Goal: Task Accomplishment & Management: Use online tool/utility

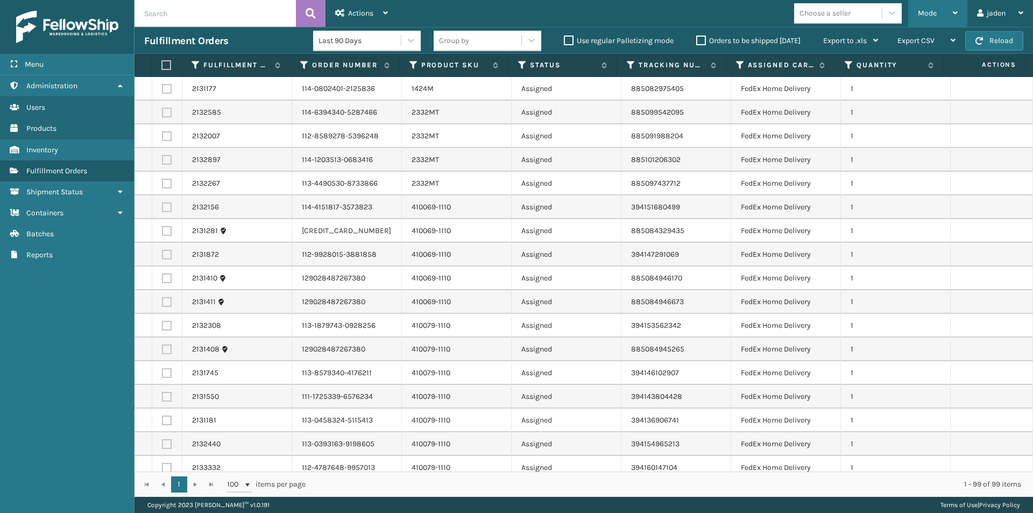
click at [949, 15] on div "Mode" at bounding box center [938, 13] width 40 height 27
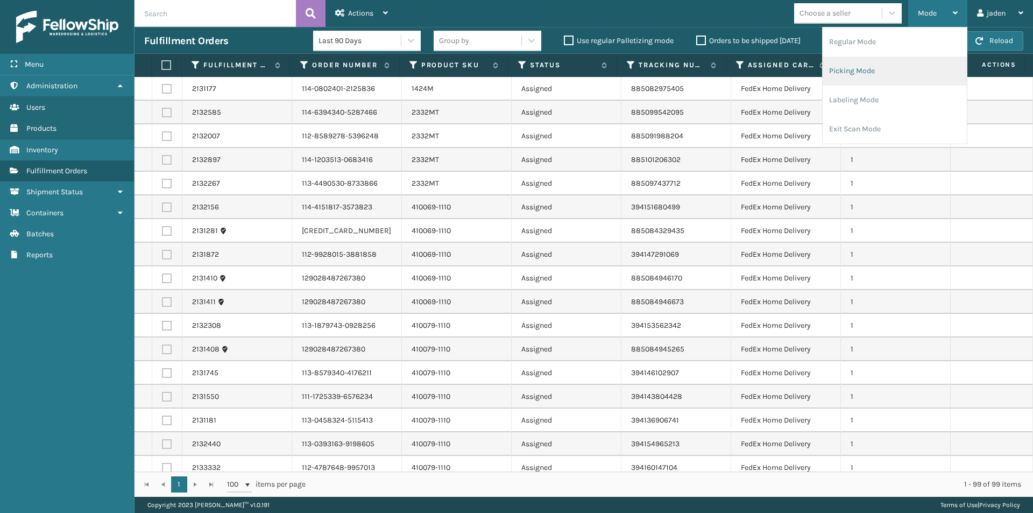
click at [870, 79] on li "Picking Mode" at bounding box center [895, 70] width 144 height 29
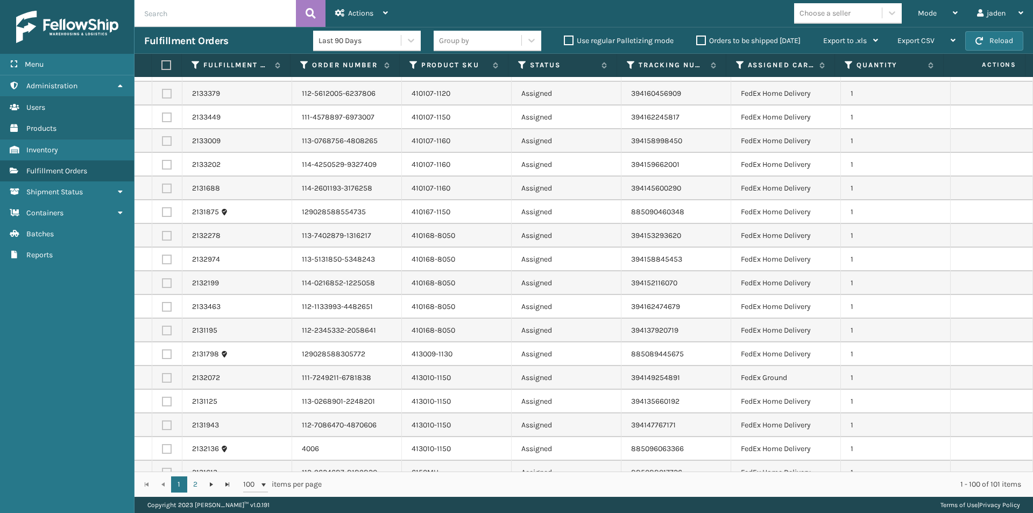
scroll to position [682, 0]
click at [162, 210] on label at bounding box center [167, 212] width 10 height 10
click at [162, 210] on input "checkbox" at bounding box center [162, 210] width 1 height 7
checkbox input "true"
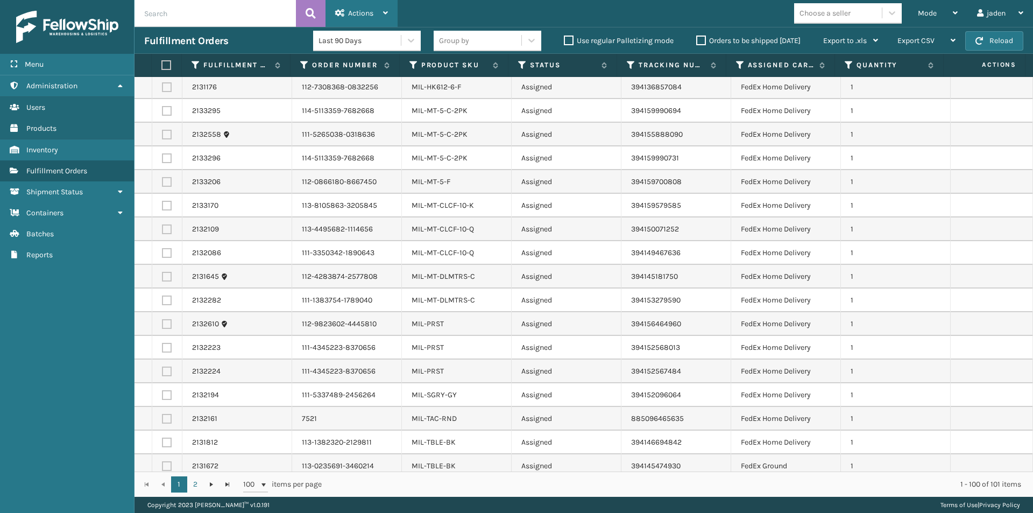
click at [339, 23] on div "Actions" at bounding box center [361, 13] width 53 height 27
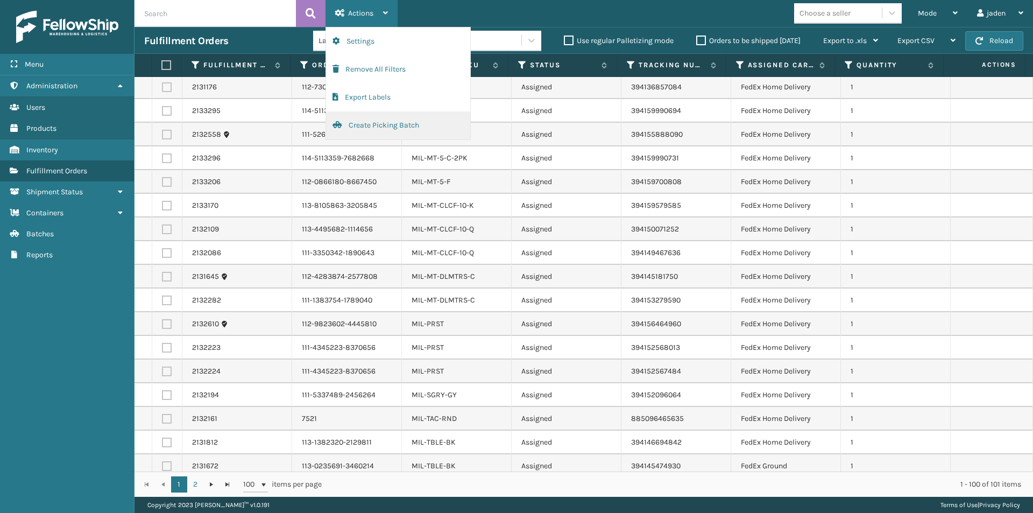
click at [351, 127] on button "Create Picking Batch" at bounding box center [398, 125] width 144 height 28
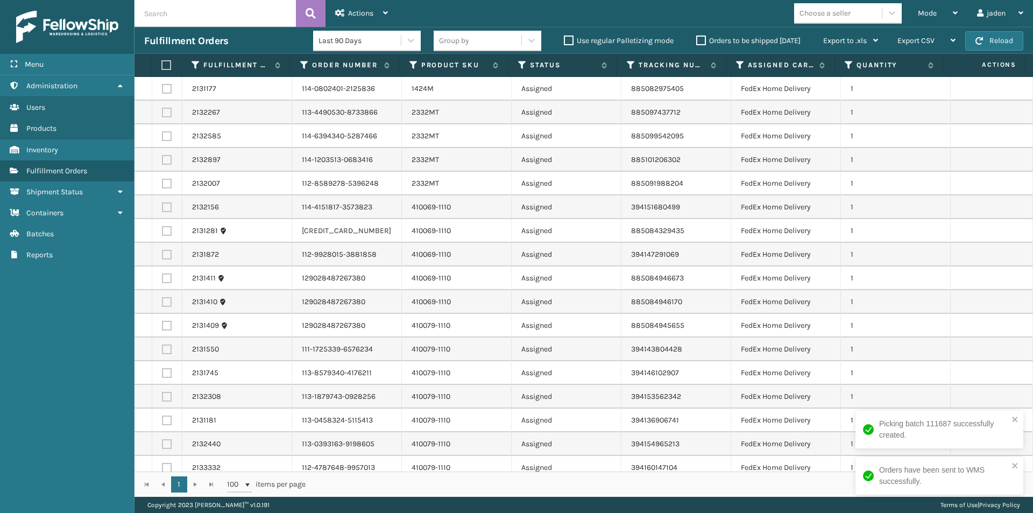
click at [166, 66] on label at bounding box center [164, 65] width 7 height 10
click at [162, 66] on input "checkbox" at bounding box center [161, 65] width 1 height 7
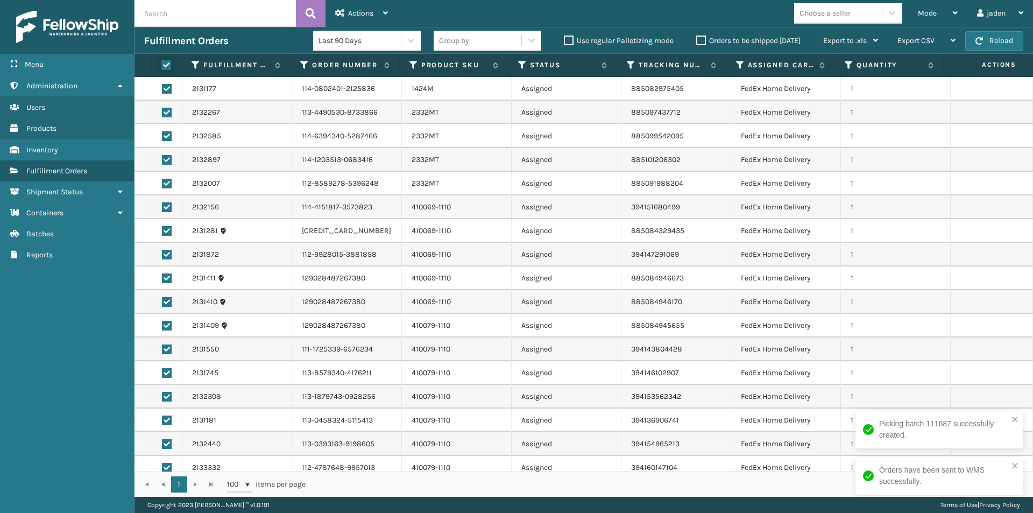
checkbox input "true"
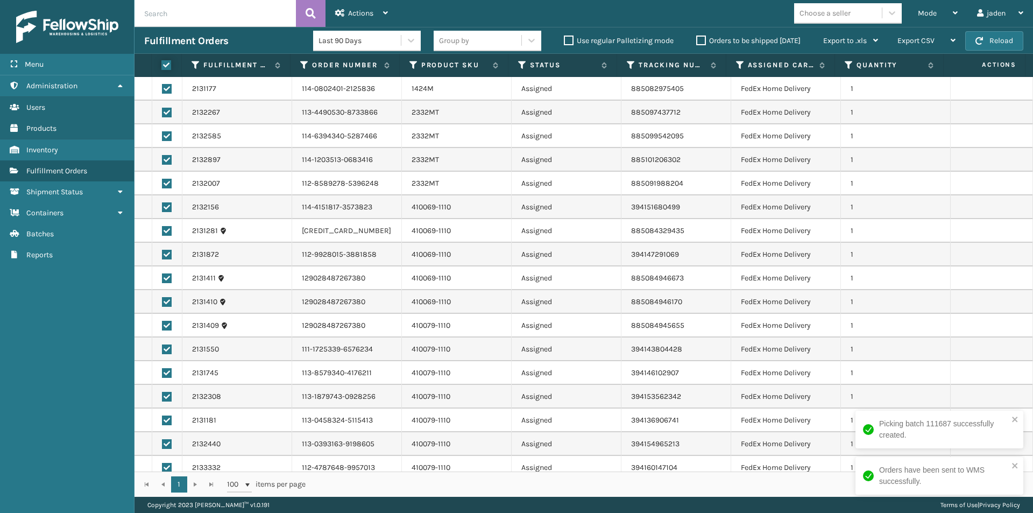
checkbox input "true"
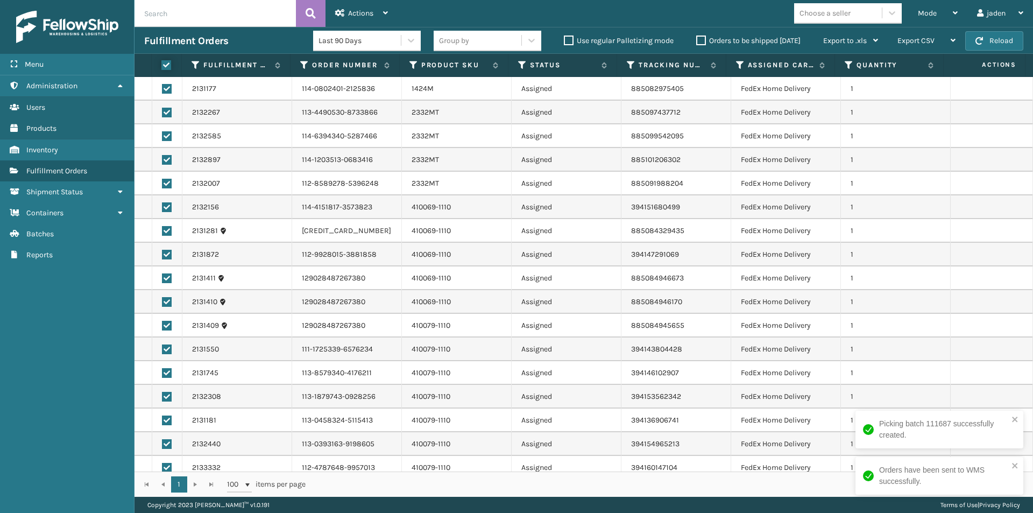
checkbox input "true"
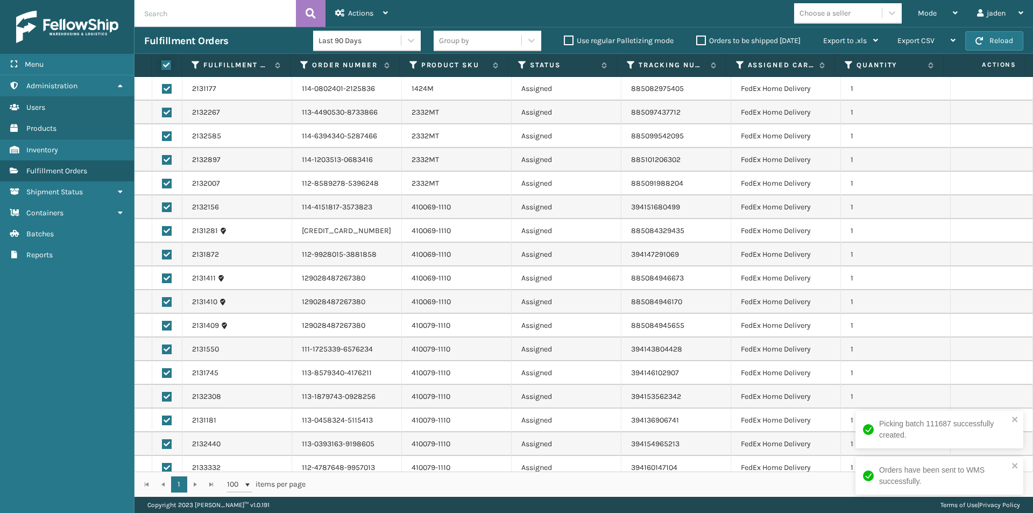
checkbox input "true"
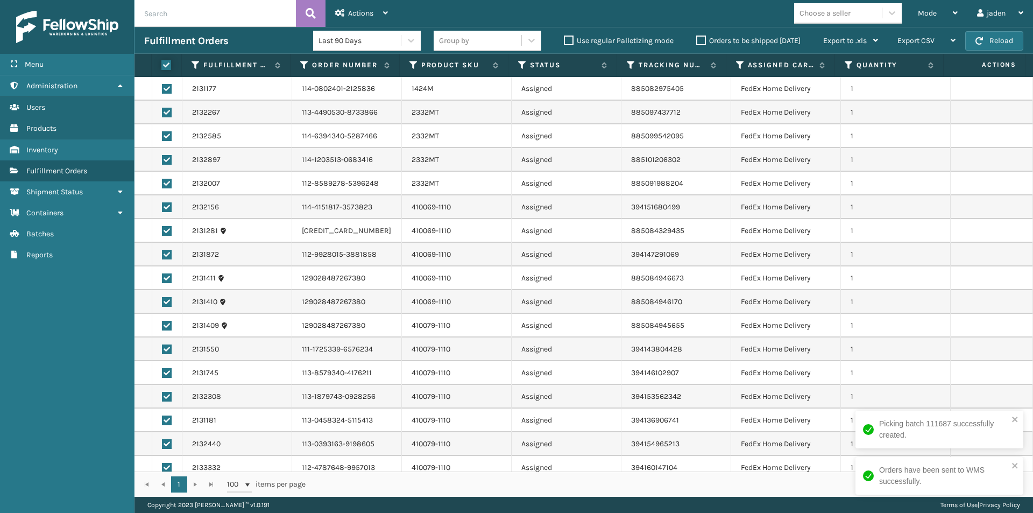
checkbox input "true"
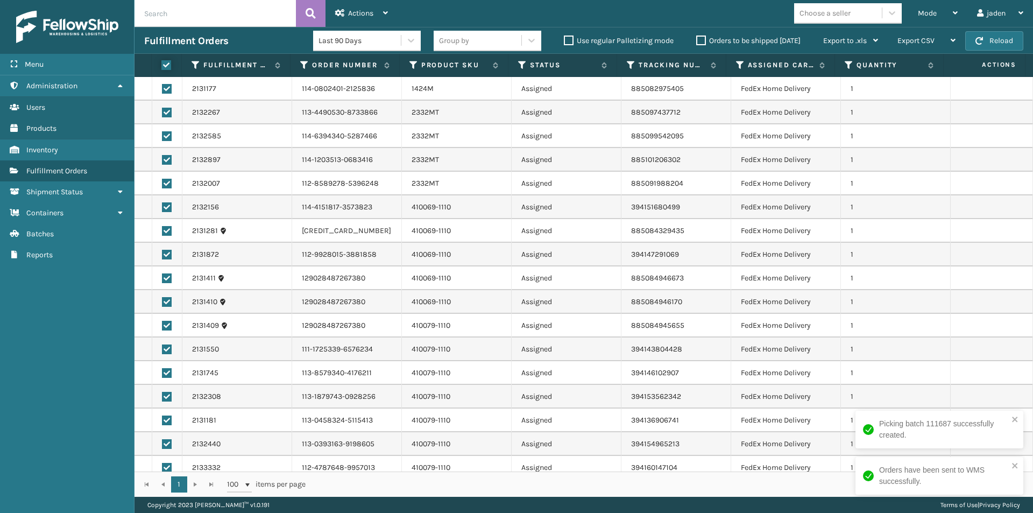
checkbox input "true"
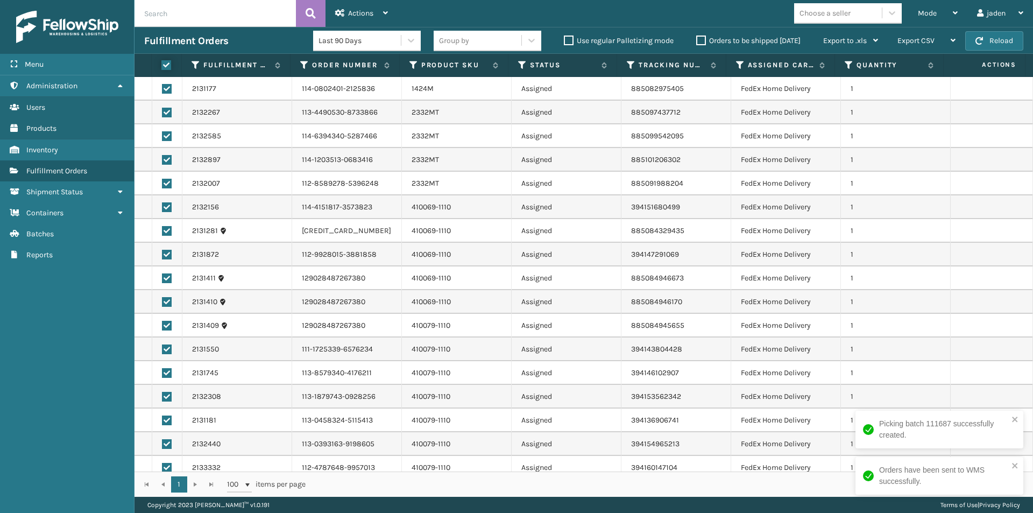
checkbox input "true"
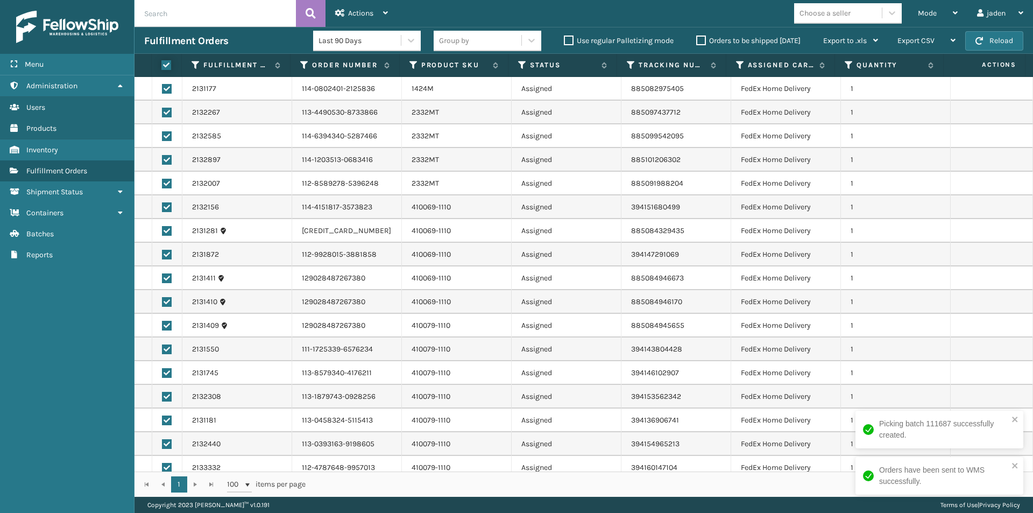
checkbox input "true"
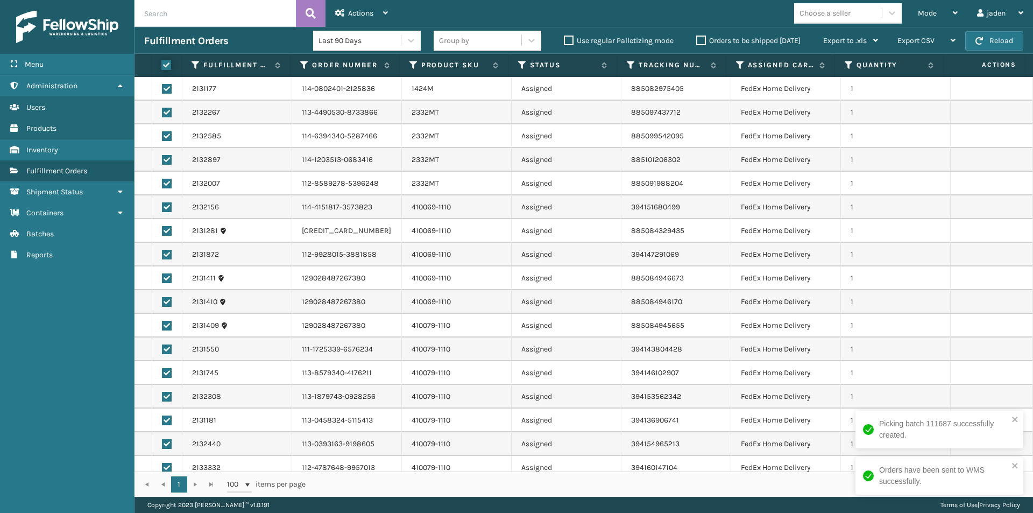
checkbox input "true"
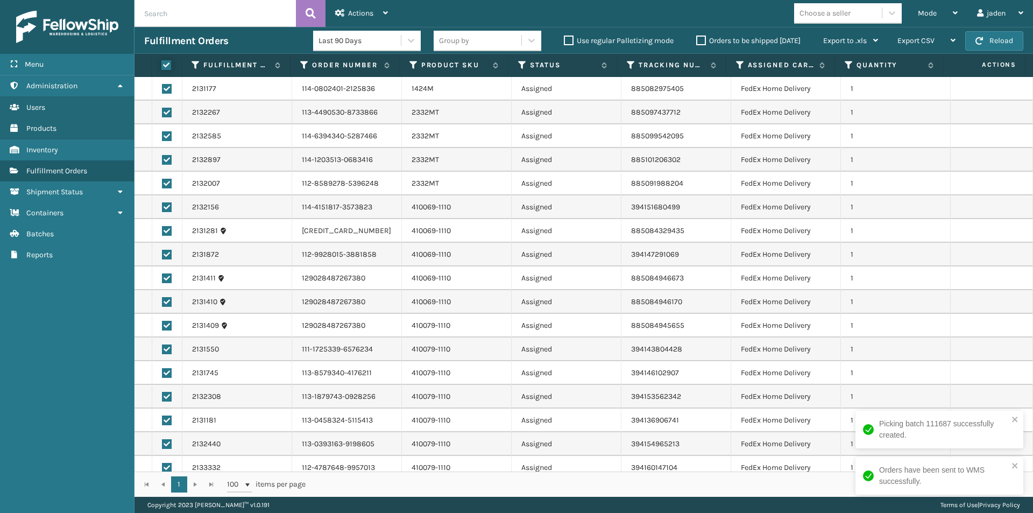
checkbox input "true"
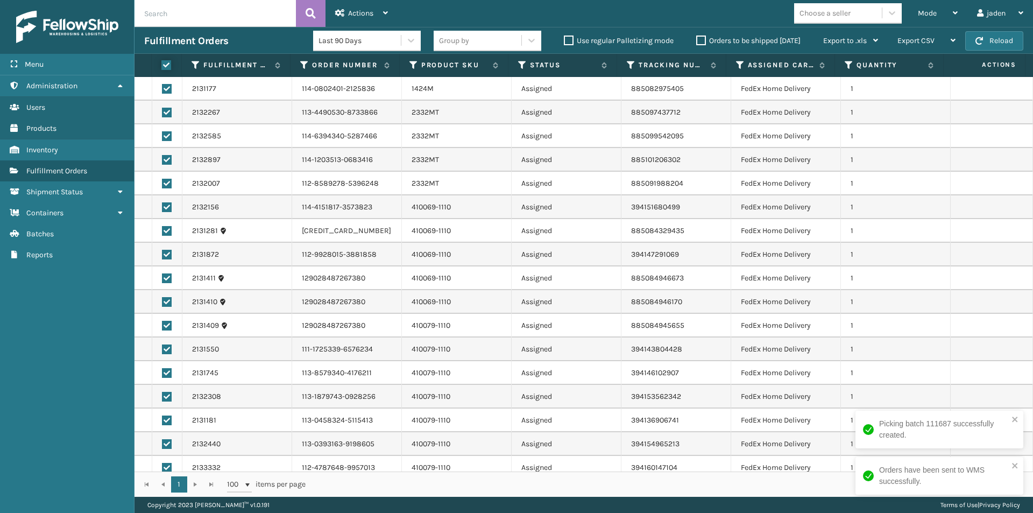
checkbox input "true"
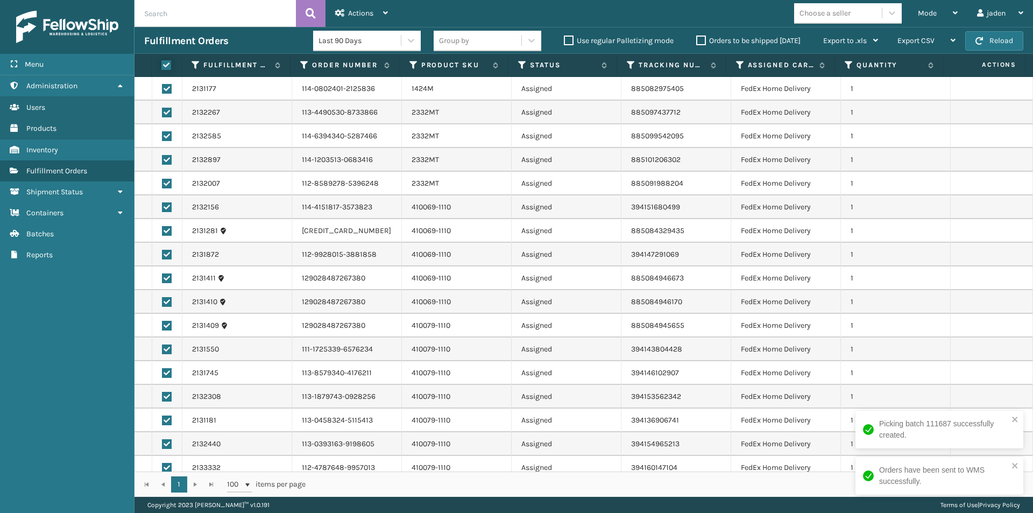
checkbox input "true"
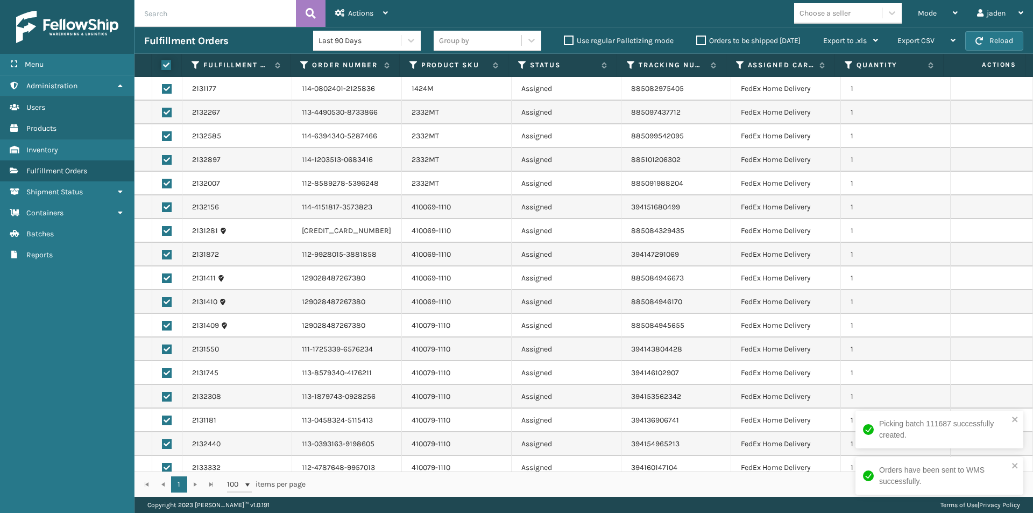
checkbox input "true"
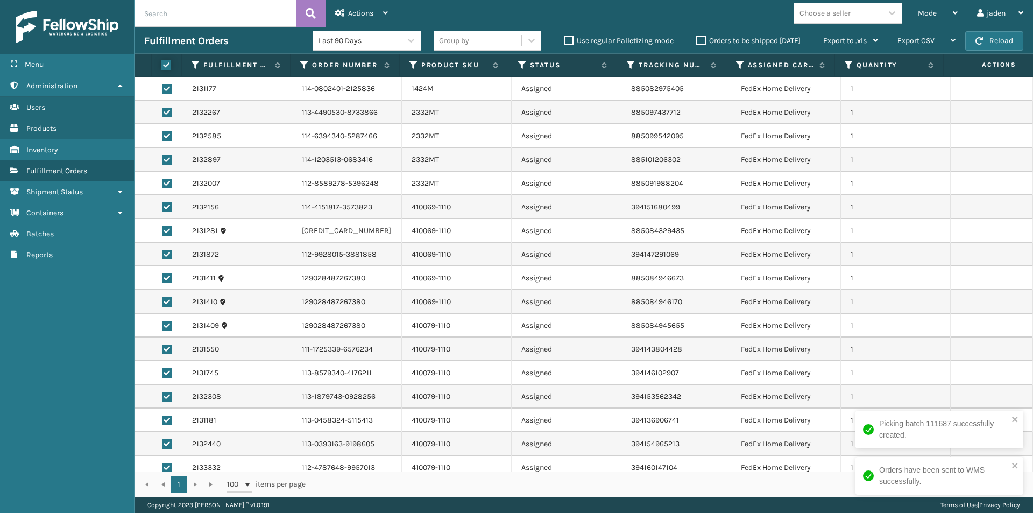
checkbox input "true"
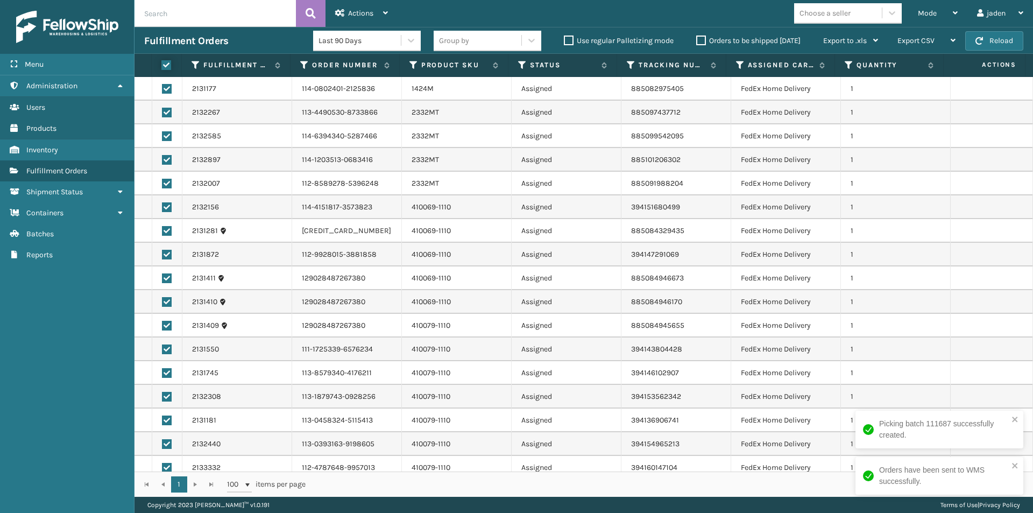
checkbox input "true"
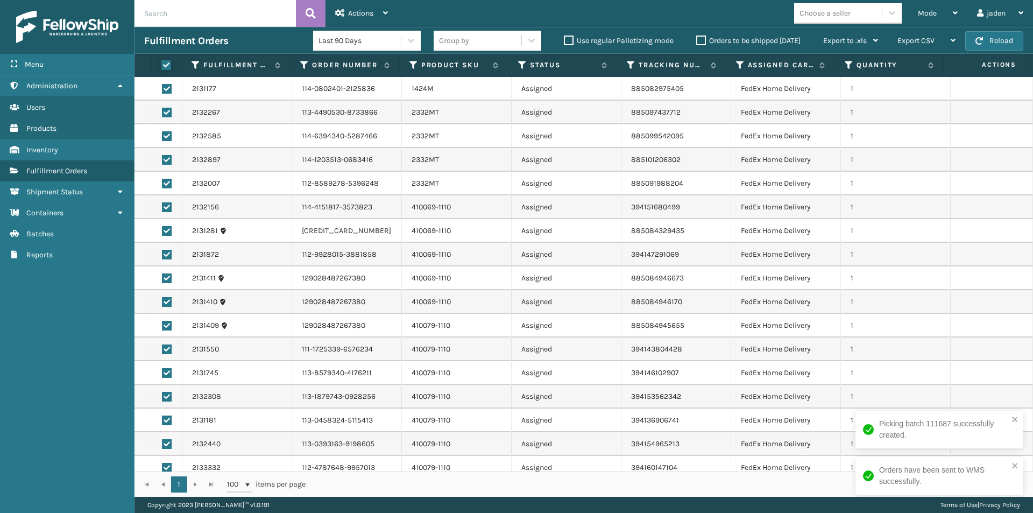
checkbox input "true"
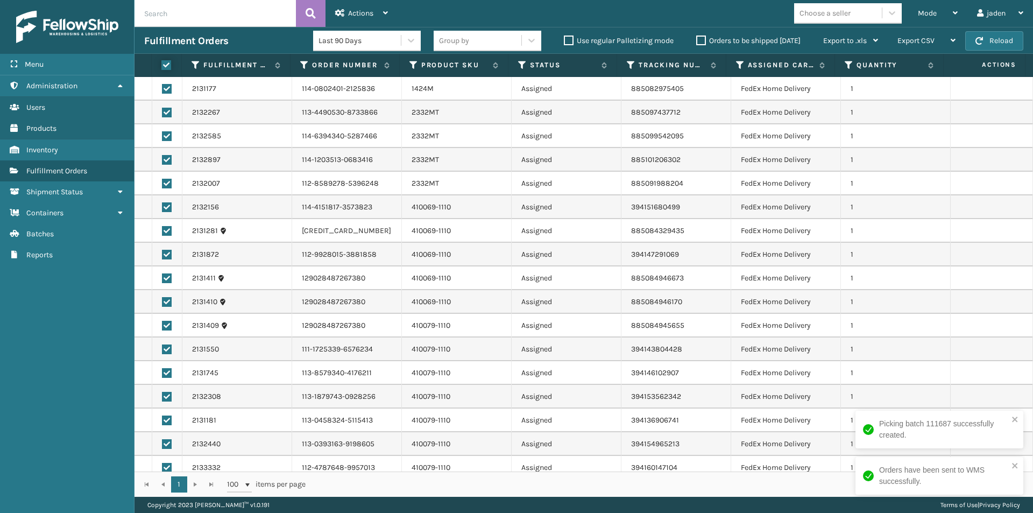
checkbox input "true"
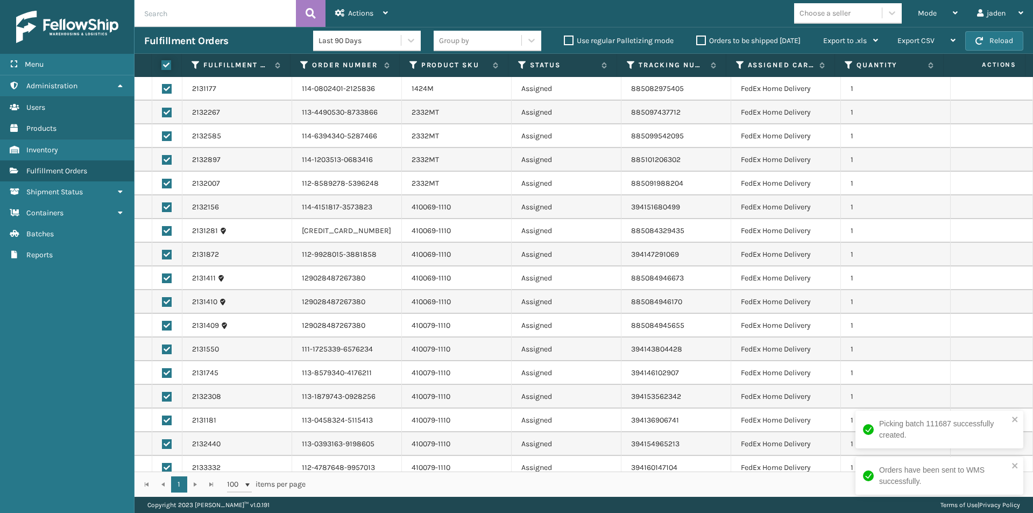
checkbox input "true"
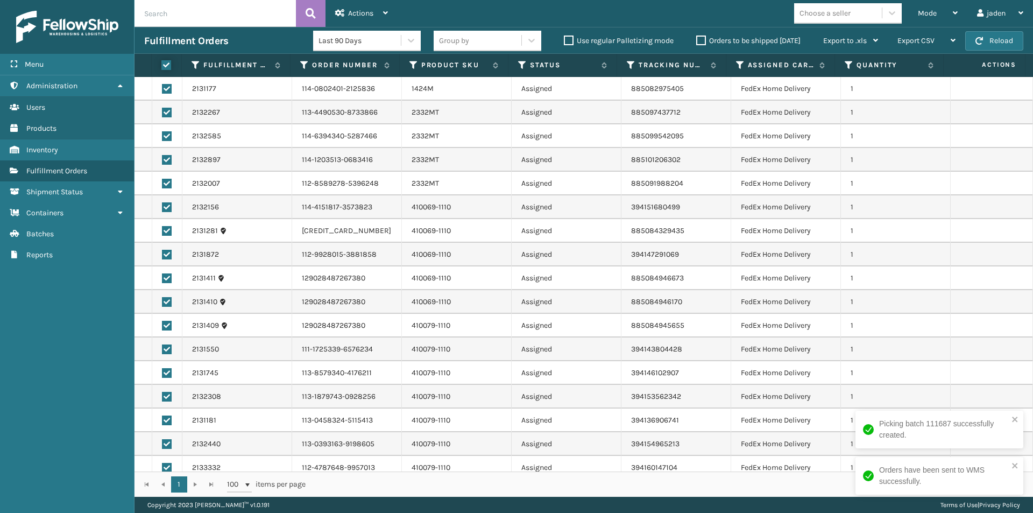
checkbox input "true"
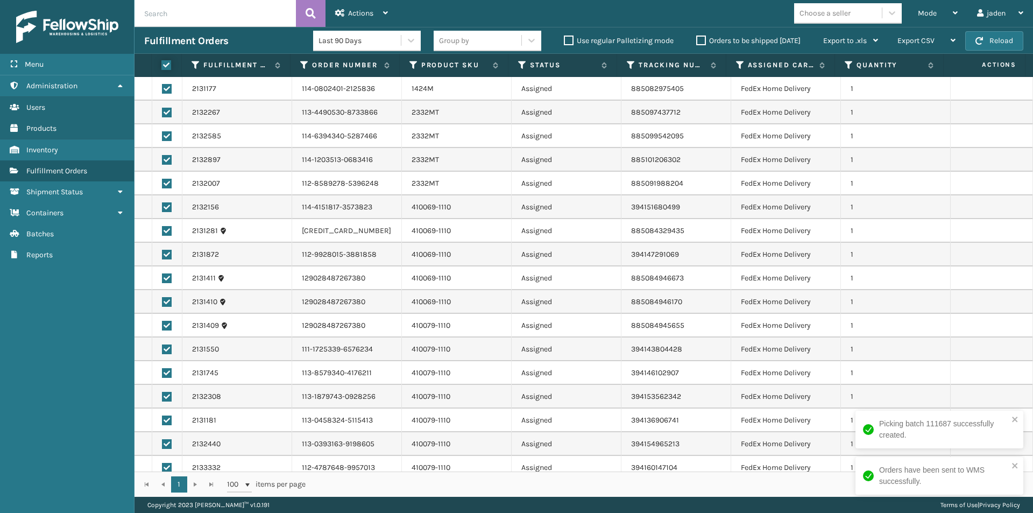
checkbox input "true"
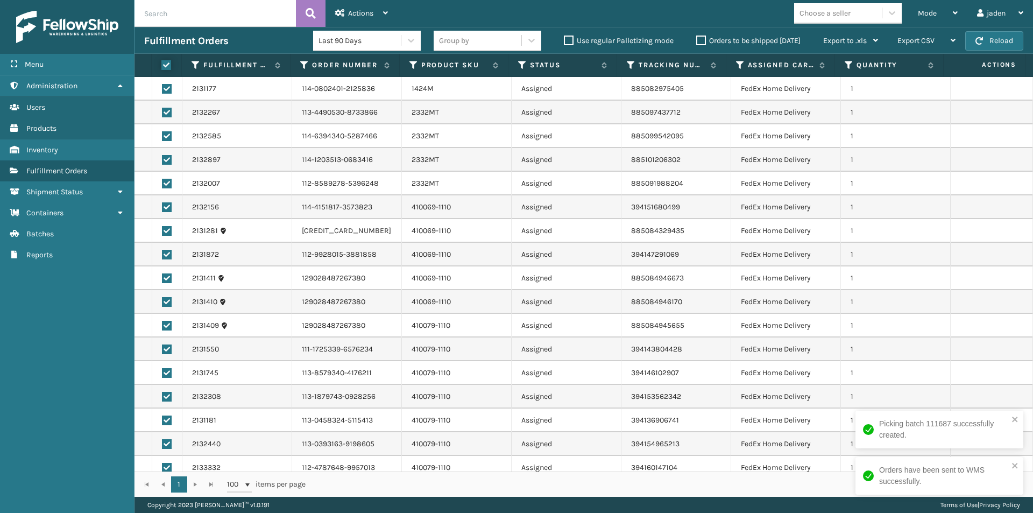
checkbox input "true"
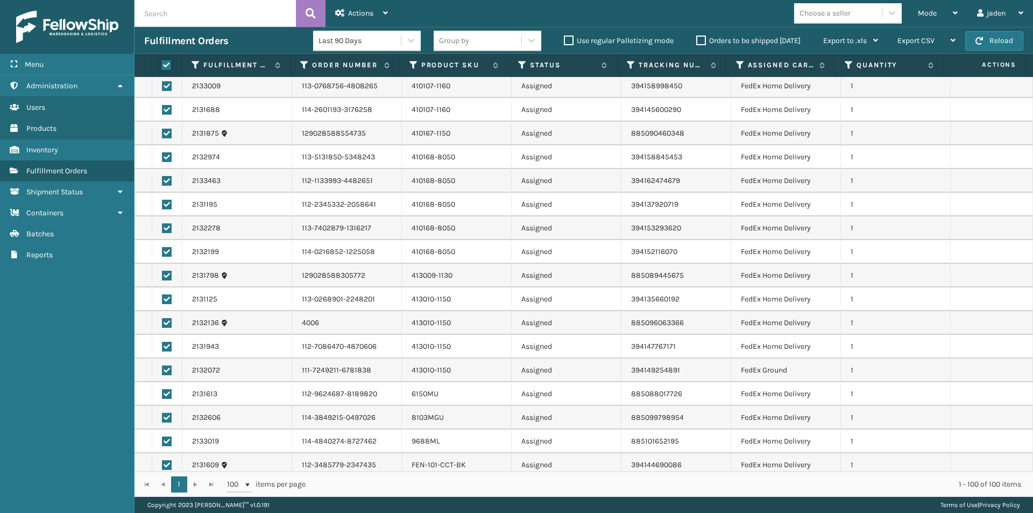
scroll to position [682, 0]
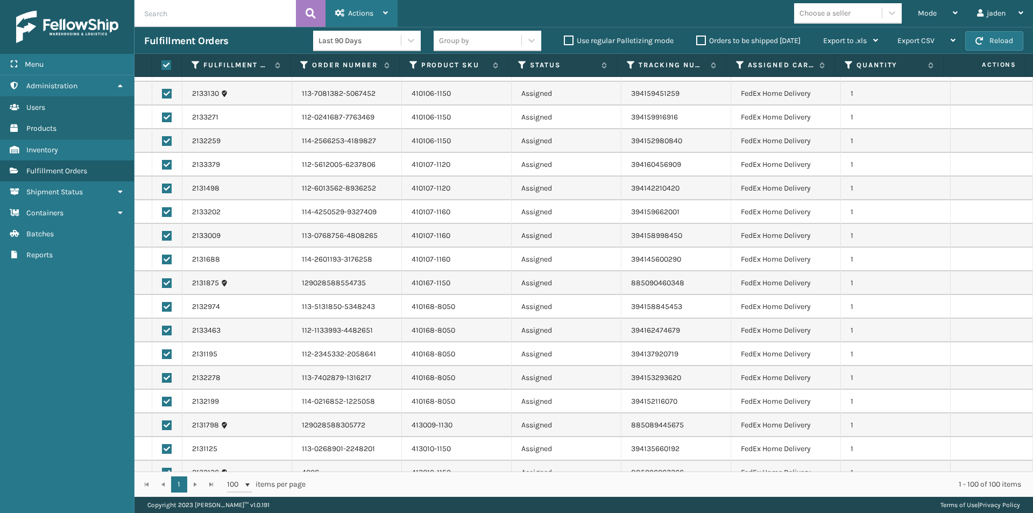
click at [374, 19] on div "Actions" at bounding box center [361, 13] width 53 height 27
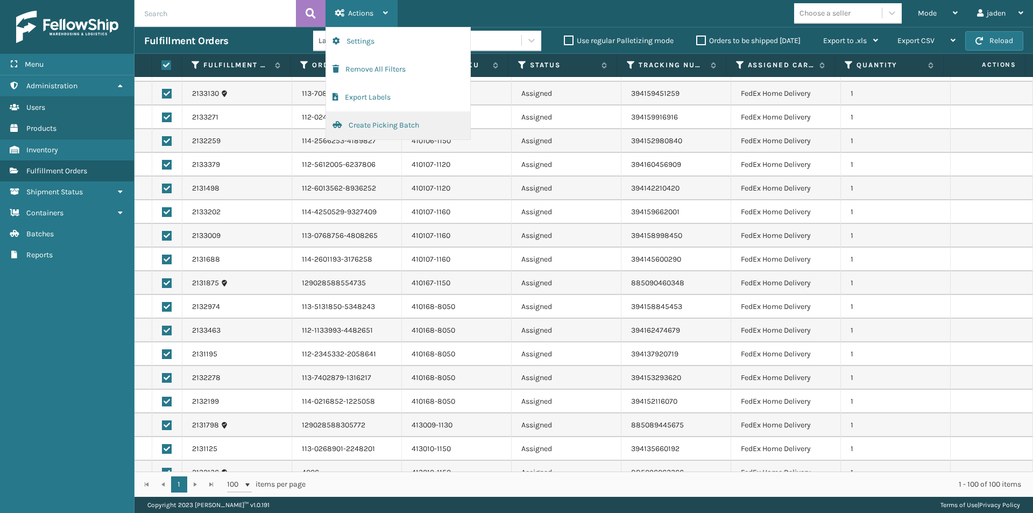
click at [367, 127] on button "Create Picking Batch" at bounding box center [398, 125] width 144 height 28
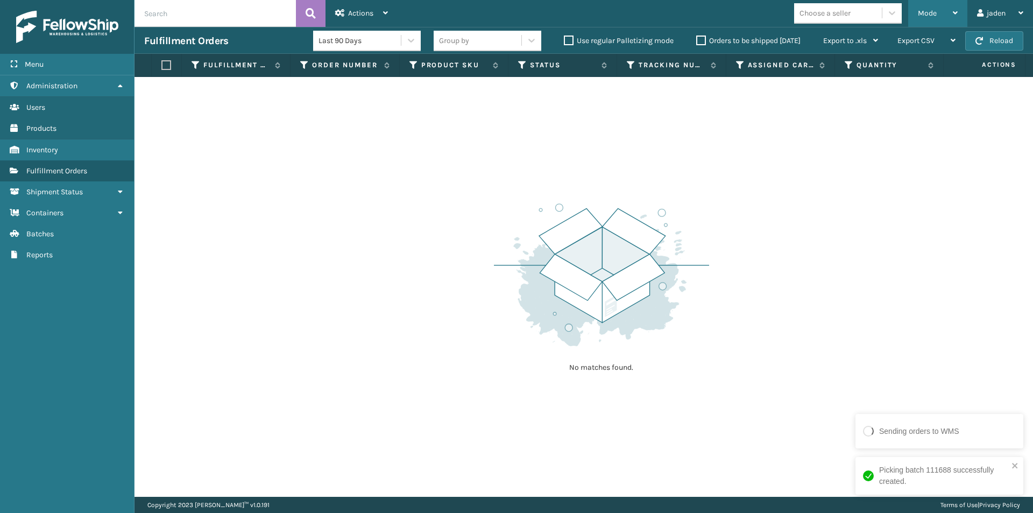
click at [932, 15] on span "Mode" at bounding box center [927, 13] width 19 height 9
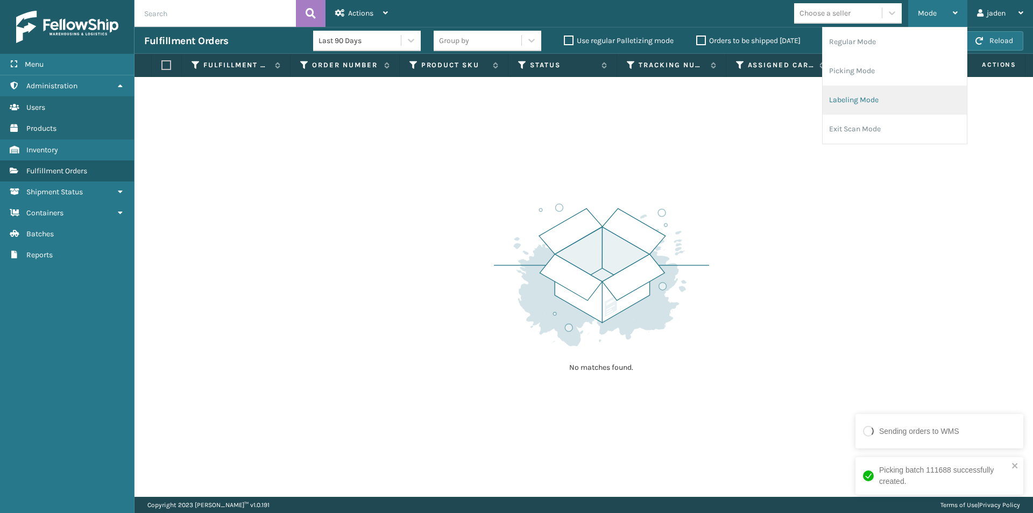
click at [893, 93] on li "Labeling Mode" at bounding box center [895, 100] width 144 height 29
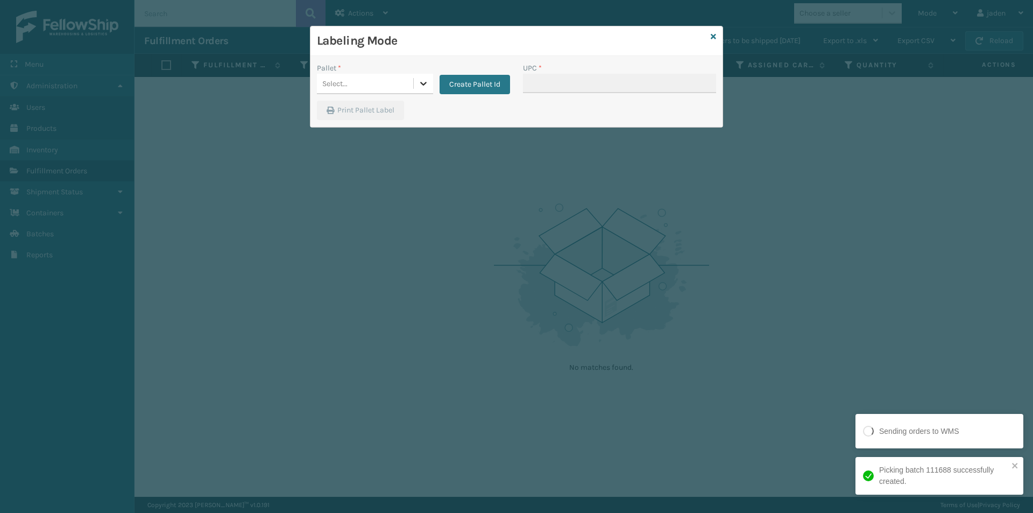
click at [420, 88] on icon at bounding box center [423, 83] width 11 height 11
click at [472, 86] on button "Create Pallet Id" at bounding box center [475, 84] width 70 height 19
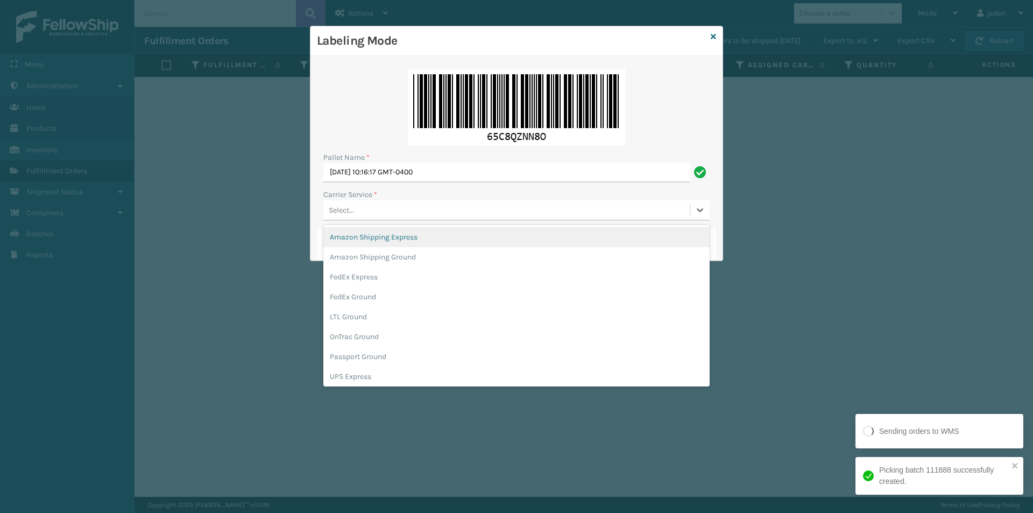
click at [438, 209] on div "Select..." at bounding box center [506, 210] width 366 height 18
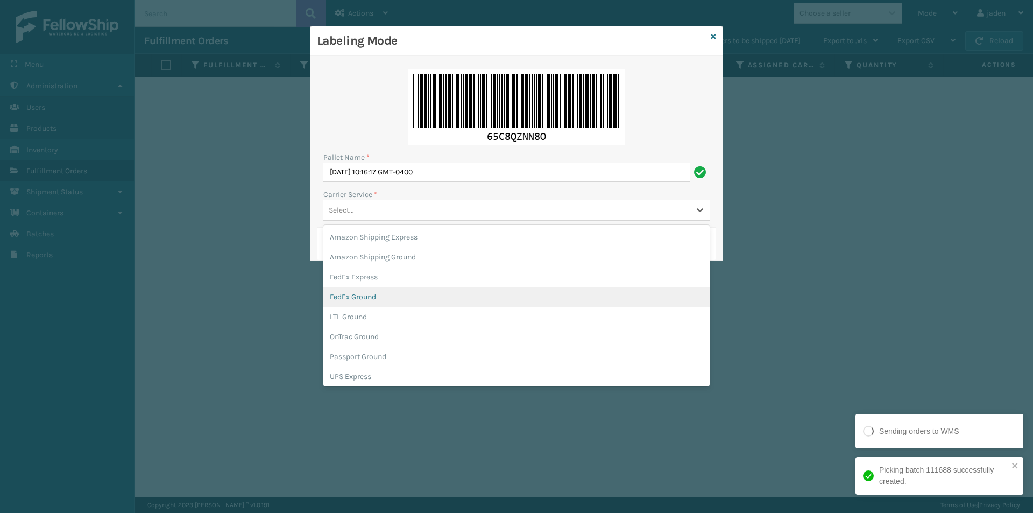
click at [363, 289] on div "FedEx Ground" at bounding box center [516, 297] width 386 height 20
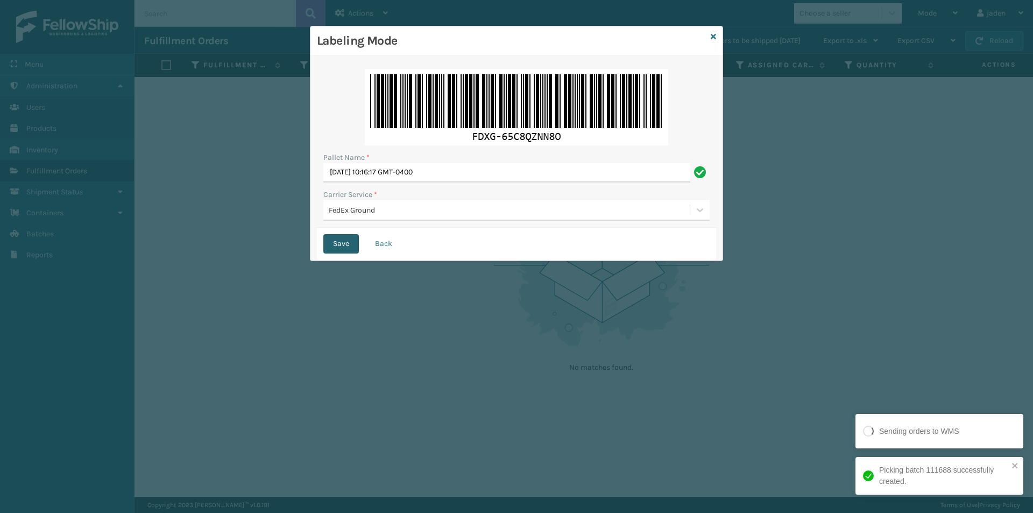
click at [338, 247] on button "Save" at bounding box center [341, 243] width 36 height 19
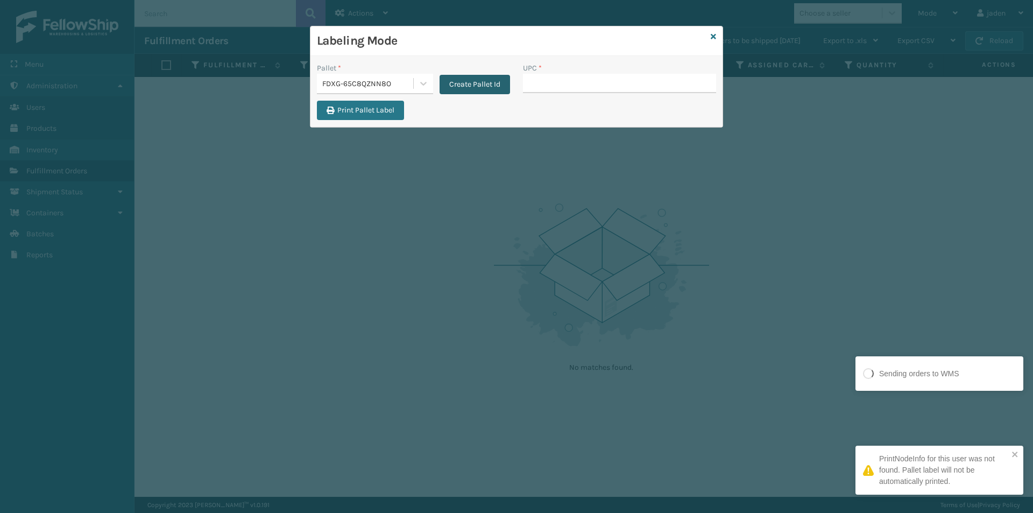
click at [464, 83] on button "Create Pallet Id" at bounding box center [475, 84] width 70 height 19
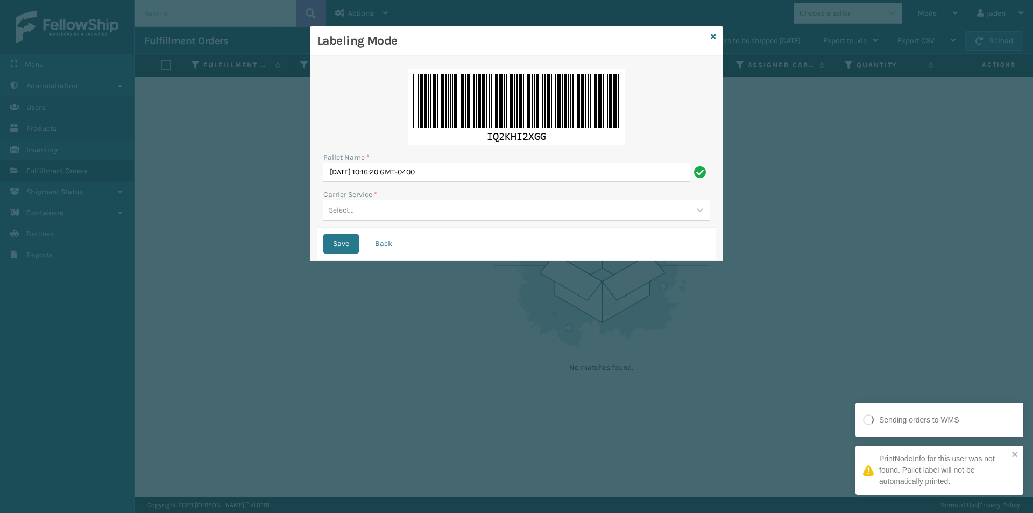
click at [433, 215] on div "Select..." at bounding box center [506, 210] width 366 height 18
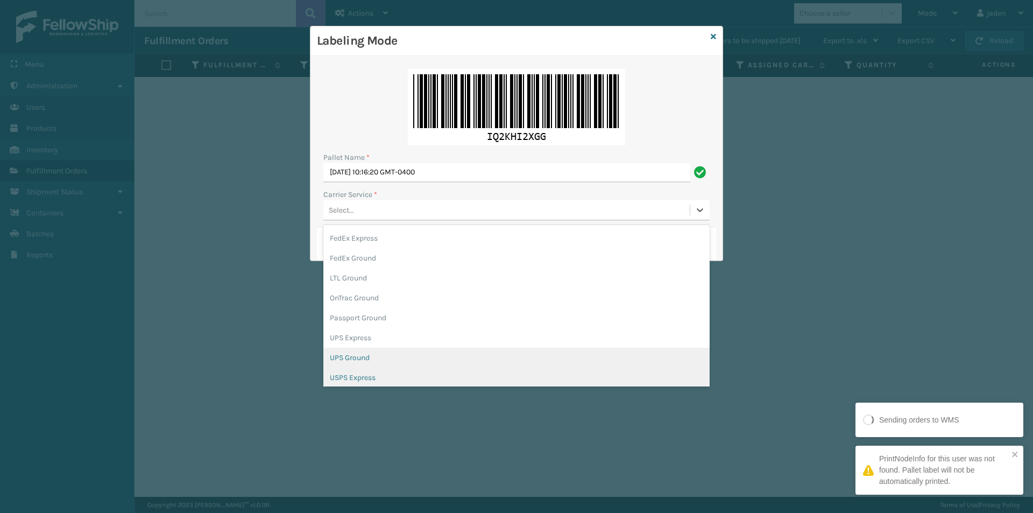
scroll to position [62, 0]
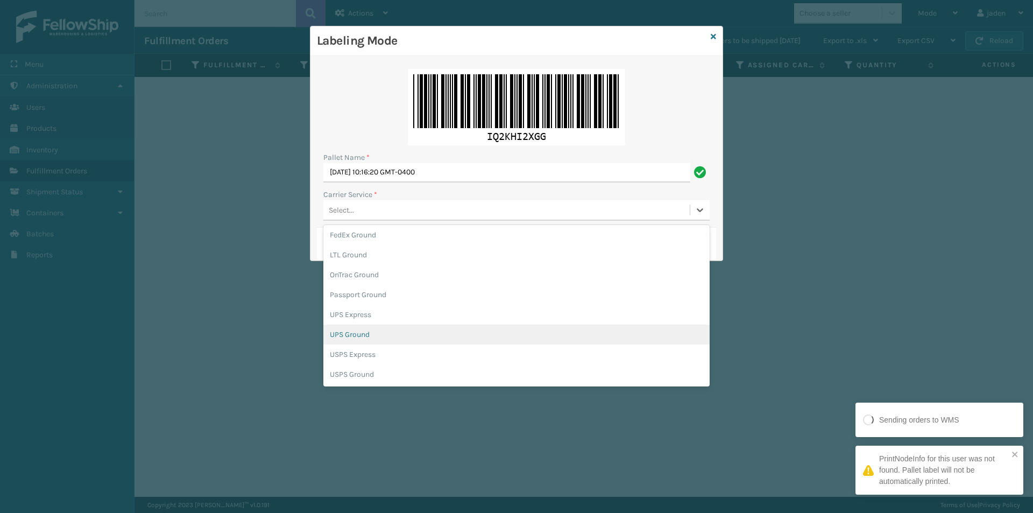
click at [340, 334] on div "UPS Ground" at bounding box center [516, 334] width 386 height 20
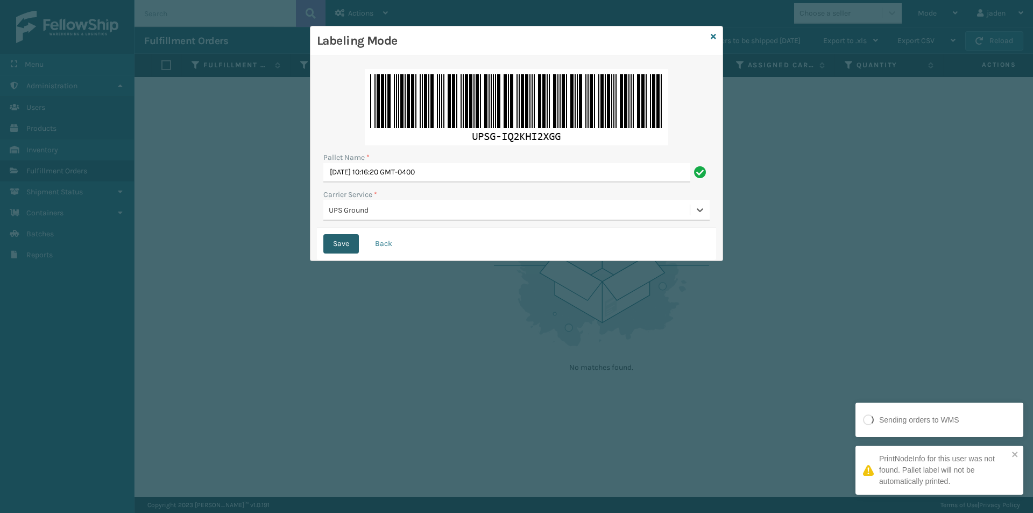
click at [337, 243] on button "Save" at bounding box center [341, 243] width 36 height 19
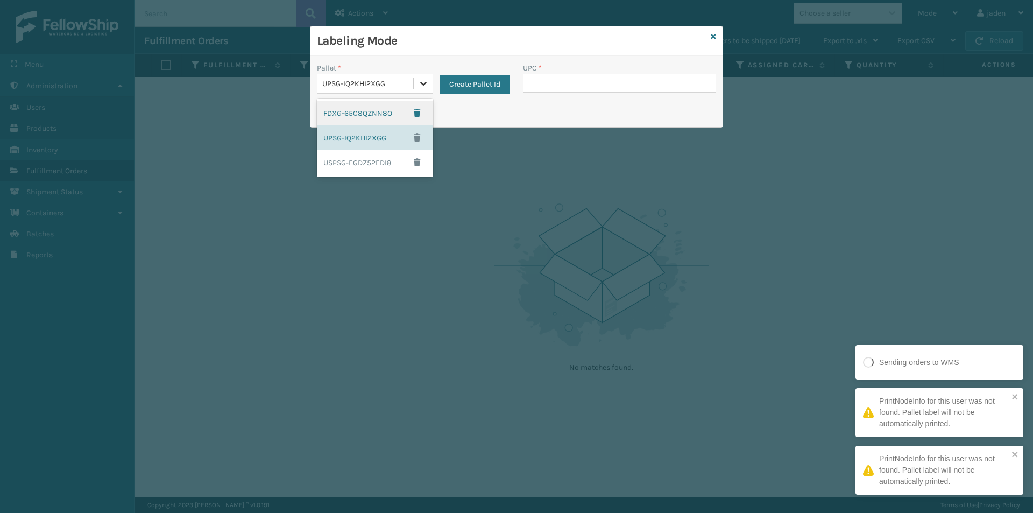
click at [424, 80] on icon at bounding box center [423, 83] width 11 height 11
click at [364, 117] on div "FDXG-65C8QZNN8O" at bounding box center [375, 113] width 116 height 25
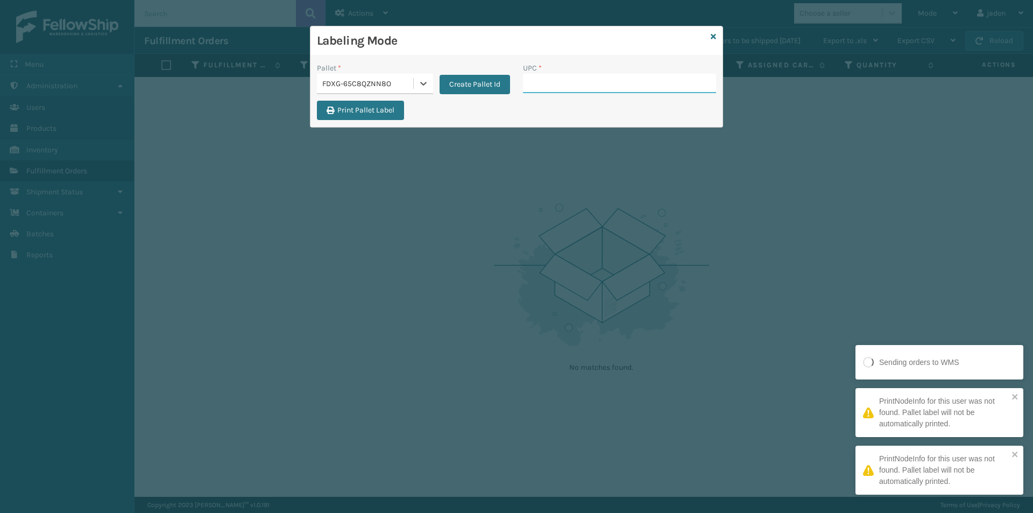
click at [573, 79] on input "UPC *" at bounding box center [619, 83] width 193 height 19
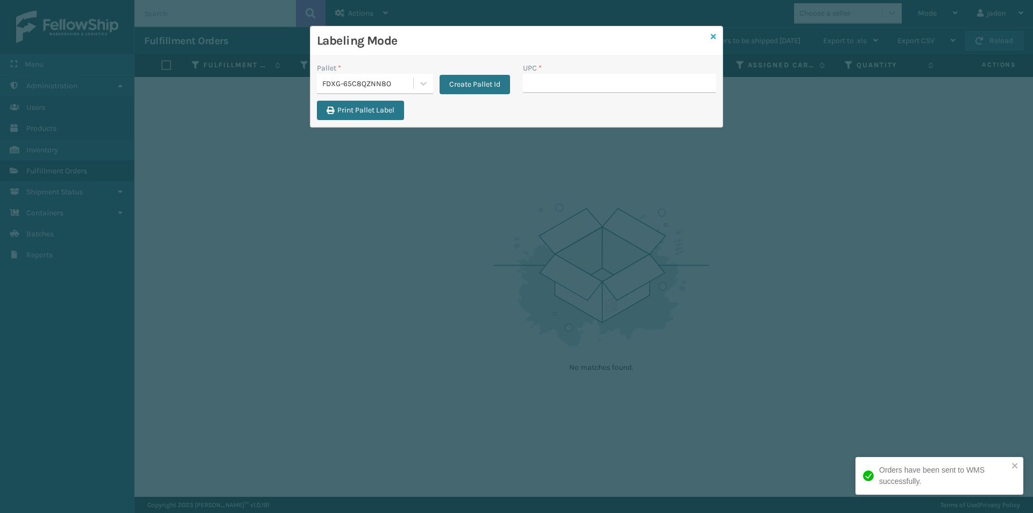
click at [715, 38] on icon at bounding box center [713, 37] width 5 height 8
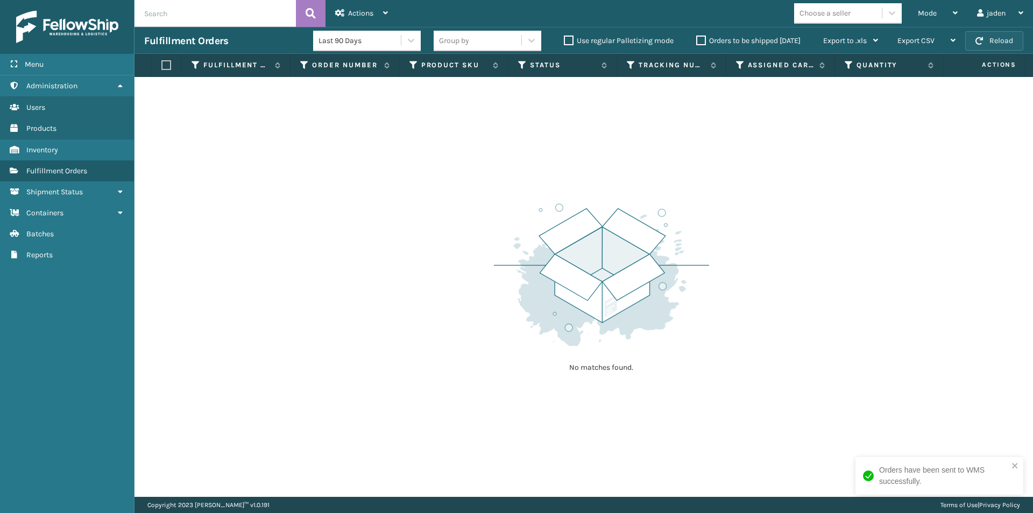
click at [994, 43] on button "Reload" at bounding box center [994, 40] width 58 height 19
click at [993, 41] on button "Reload" at bounding box center [994, 40] width 58 height 19
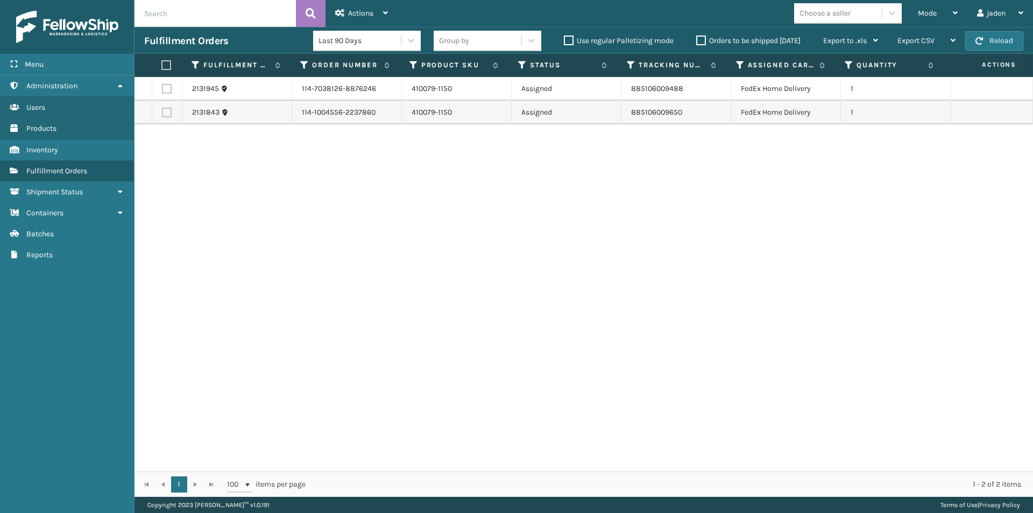
drag, startPoint x: 683, startPoint y: 185, endPoint x: 423, endPoint y: 220, distance: 262.2
click at [423, 220] on div "2131945 114-7038126-8876246 410079-1150 Assigned 885106009488 FedEx Home Delive…" at bounding box center [584, 274] width 899 height 394
drag, startPoint x: 681, startPoint y: 201, endPoint x: 669, endPoint y: 199, distance: 12.6
drag, startPoint x: 669, startPoint y: 199, endPoint x: 520, endPoint y: 203, distance: 149.1
click at [456, 216] on div "2131945 114-7038126-8876246 410079-1150 Assigned 885106009488 FedEx Home Delive…" at bounding box center [584, 274] width 899 height 394
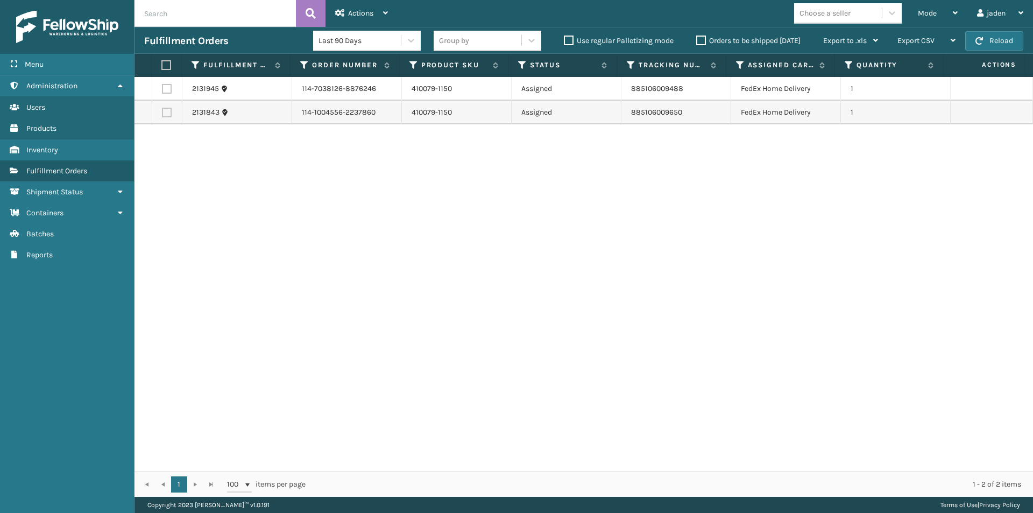
drag, startPoint x: 699, startPoint y: 165, endPoint x: 677, endPoint y: 180, distance: 26.4
click at [390, 216] on div "2131945 114-7038126-8876246 410079-1150 Assigned 885106009488 FedEx Home Delive…" at bounding box center [584, 274] width 899 height 394
drag, startPoint x: 736, startPoint y: 173, endPoint x: 725, endPoint y: 173, distance: 10.8
drag, startPoint x: 725, startPoint y: 173, endPoint x: 607, endPoint y: 211, distance: 124.0
click at [367, 210] on div "2131945 114-7038126-8876246 410079-1150 Assigned 885106009488 FedEx Home Delive…" at bounding box center [584, 274] width 899 height 394
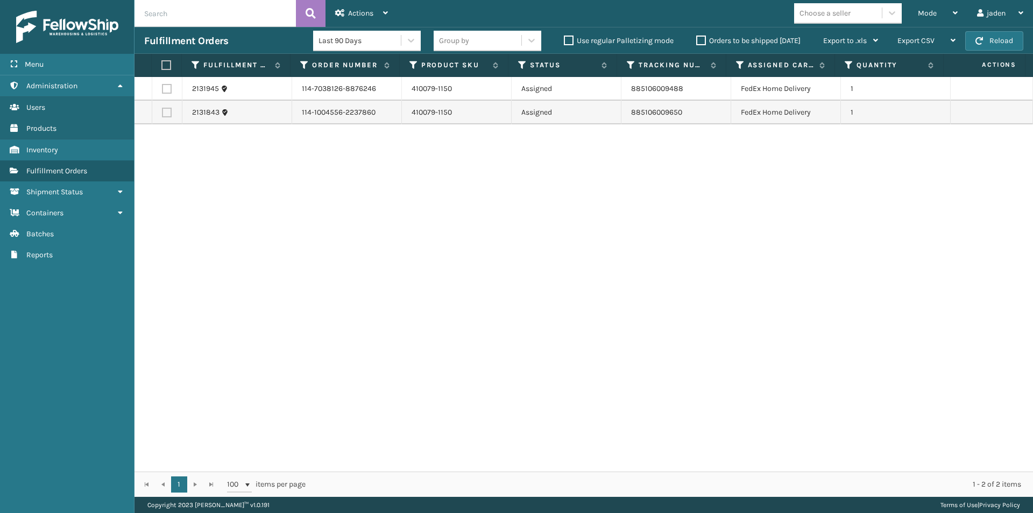
drag, startPoint x: 629, startPoint y: 211, endPoint x: 630, endPoint y: 203, distance: 8.1
click at [349, 244] on div "2131945 114-7038126-8876246 410079-1150 Assigned 885106009488 FedEx Home Delive…" at bounding box center [584, 274] width 899 height 394
drag, startPoint x: 637, startPoint y: 196, endPoint x: 673, endPoint y: 196, distance: 36.0
click at [398, 223] on div "2131945 114-7038126-8876246 410079-1150 Assigned 885106009488 FedEx Home Delive…" at bounding box center [584, 274] width 899 height 394
drag, startPoint x: 729, startPoint y: 187, endPoint x: 718, endPoint y: 187, distance: 10.8
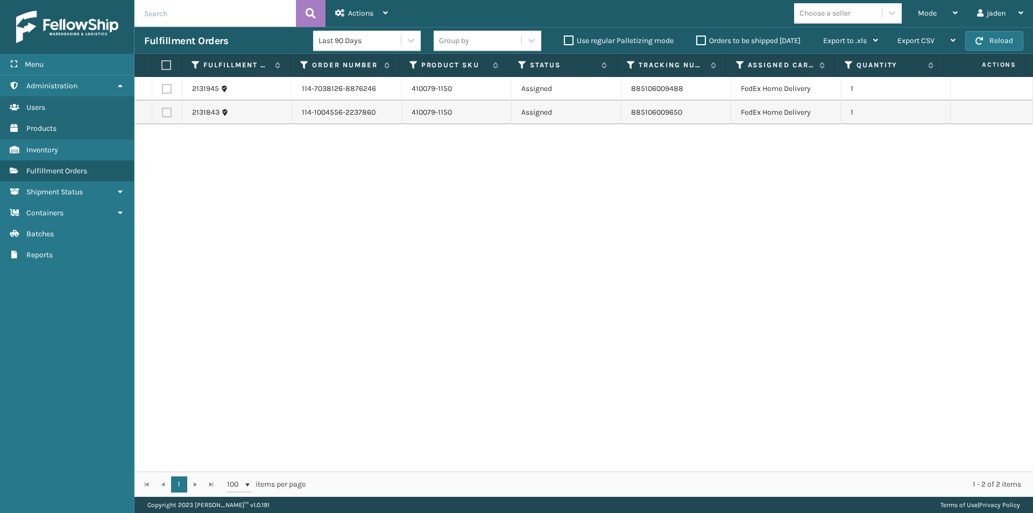
drag, startPoint x: 718, startPoint y: 187, endPoint x: 619, endPoint y: 201, distance: 100.0
click at [545, 213] on div "2131945 114-7038126-8876246 410079-1150 Assigned 885106009488 FedEx Home Delive…" at bounding box center [584, 274] width 899 height 394
drag, startPoint x: 723, startPoint y: 186, endPoint x: 664, endPoint y: 206, distance: 62.4
click at [558, 215] on div "2131945 114-7038126-8876246 410079-1150 Assigned 885106009488 FedEx Home Delive…" at bounding box center [584, 274] width 899 height 394
drag, startPoint x: 807, startPoint y: 185, endPoint x: 783, endPoint y: 173, distance: 26.5
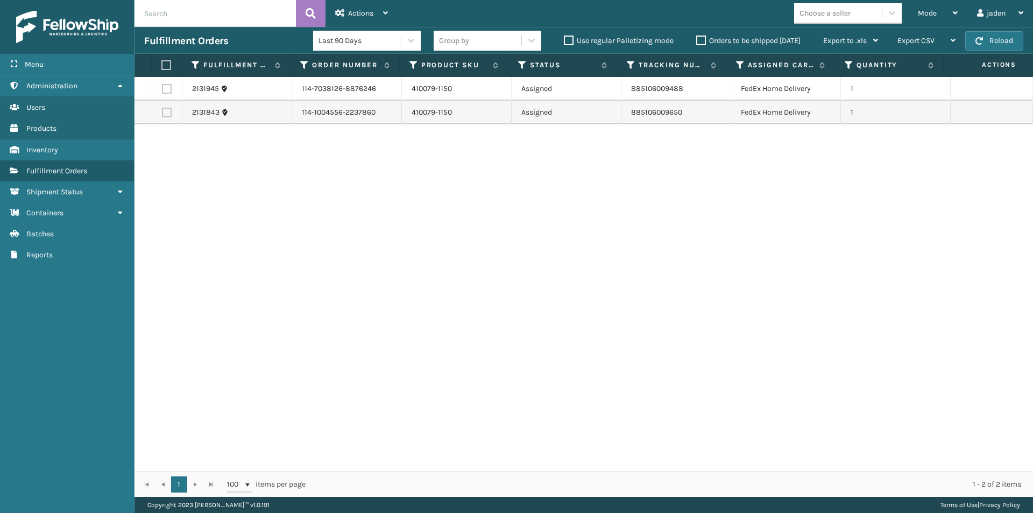
click at [511, 213] on div "2131945 114-7038126-8876246 410079-1150 Assigned 885106009488 FedEx Home Delive…" at bounding box center [584, 274] width 899 height 394
drag, startPoint x: 780, startPoint y: 173, endPoint x: 718, endPoint y: 180, distance: 62.3
drag, startPoint x: 718, startPoint y: 180, endPoint x: 770, endPoint y: 209, distance: 59.7
click at [487, 250] on div "2131945 114-7038126-8876246 410079-1150 Assigned 885106009488 FedEx Home Delive…" at bounding box center [584, 274] width 899 height 394
drag, startPoint x: 744, startPoint y: 208, endPoint x: 818, endPoint y: 152, distance: 93.4
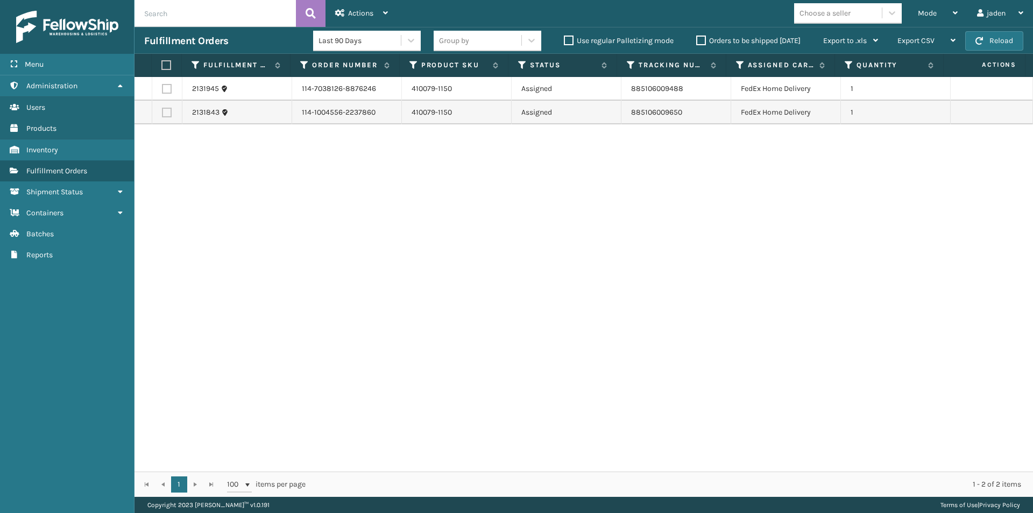
click at [574, 217] on div "2131945 114-7038126-8876246 410079-1150 Assigned 885106009488 FedEx Home Delive…" at bounding box center [584, 274] width 899 height 394
drag, startPoint x: 824, startPoint y: 150, endPoint x: 756, endPoint y: 167, distance: 70.6
drag, startPoint x: 756, startPoint y: 167, endPoint x: 1003, endPoint y: 43, distance: 276.7
click at [1003, 43] on button "Reload" at bounding box center [994, 40] width 58 height 19
click at [166, 63] on label at bounding box center [164, 65] width 7 height 10
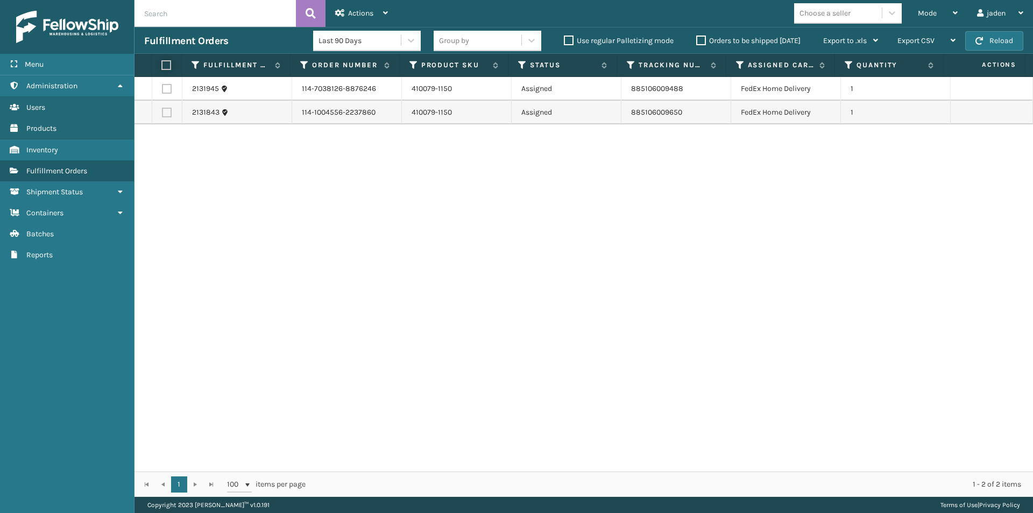
click at [162, 63] on input "checkbox" at bounding box center [161, 65] width 1 height 7
checkbox input "true"
click at [376, 17] on div "Actions" at bounding box center [361, 13] width 53 height 27
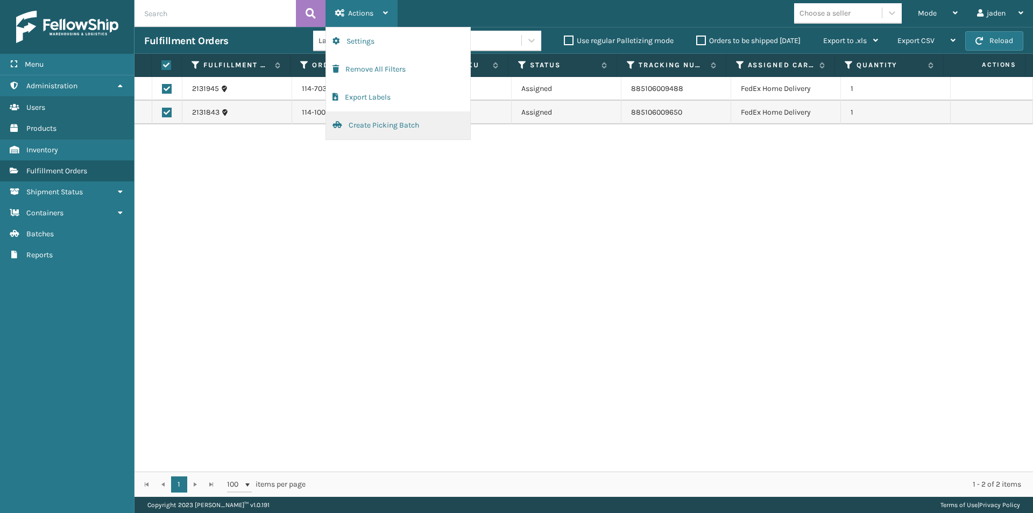
click at [375, 129] on button "Create Picking Batch" at bounding box center [398, 125] width 144 height 28
